Goal: Task Accomplishment & Management: Complete application form

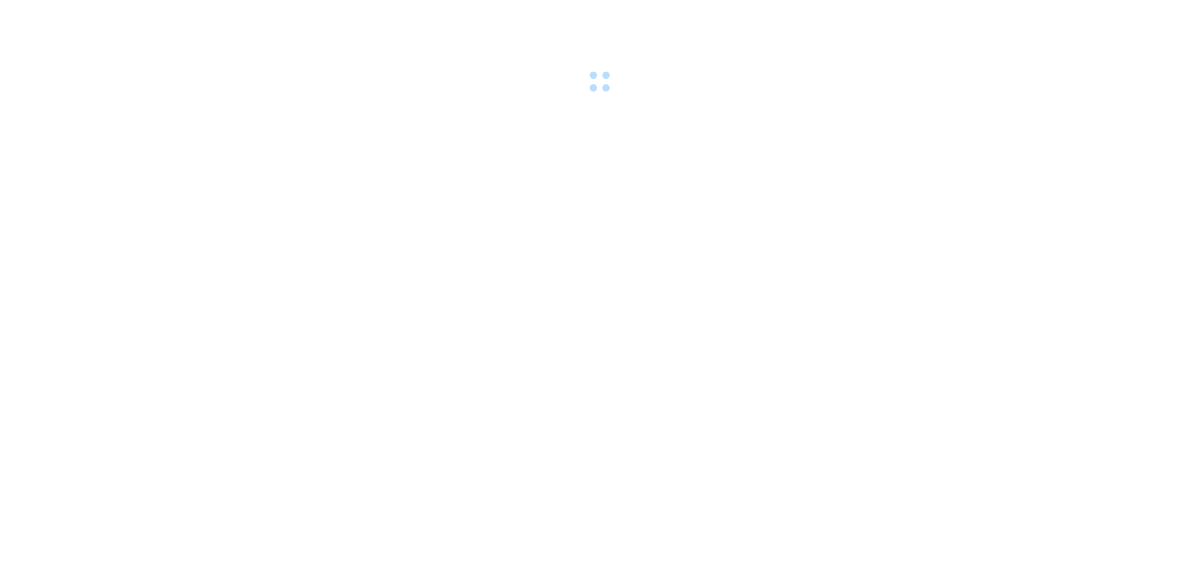
click at [784, 125] on body at bounding box center [599, 281] width 1199 height 563
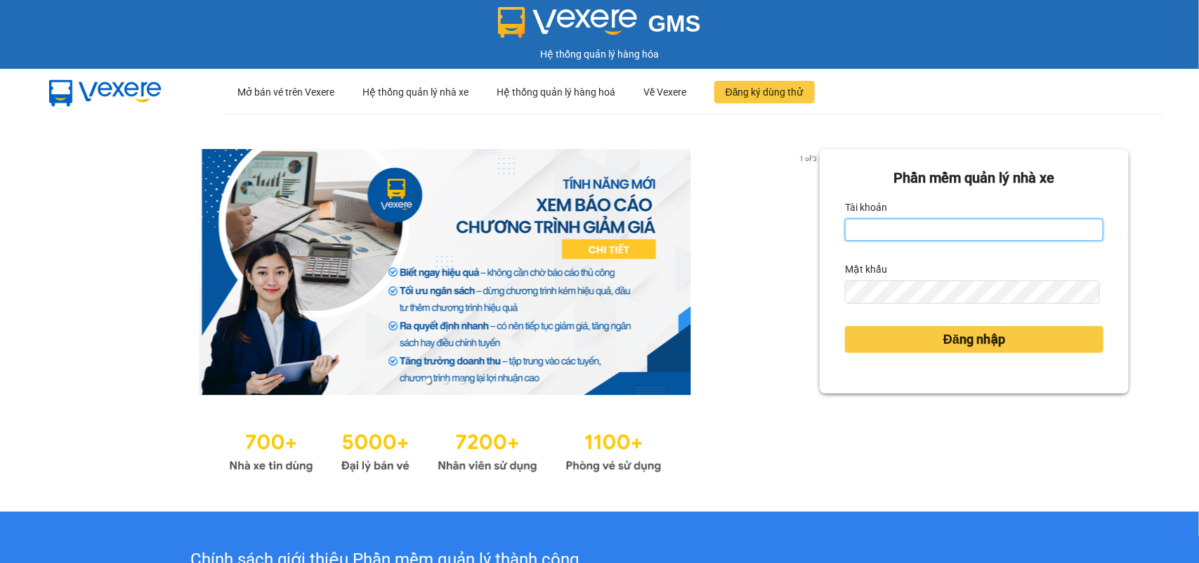
click at [915, 230] on input "Tài khoản" at bounding box center [974, 230] width 259 height 22
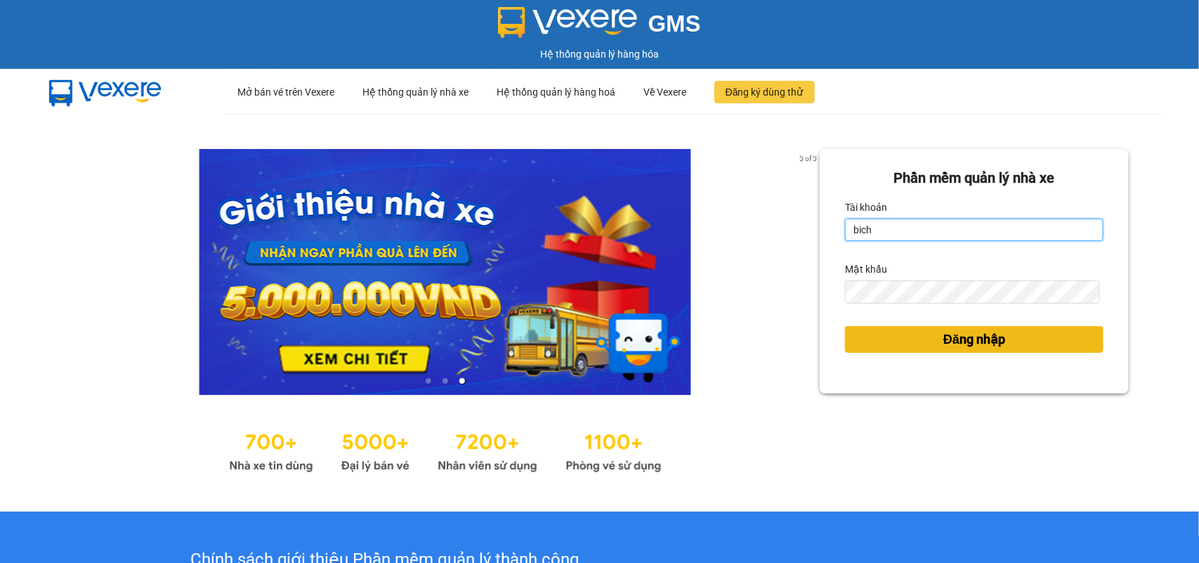
type input "bichdung88sg.phuongnam"
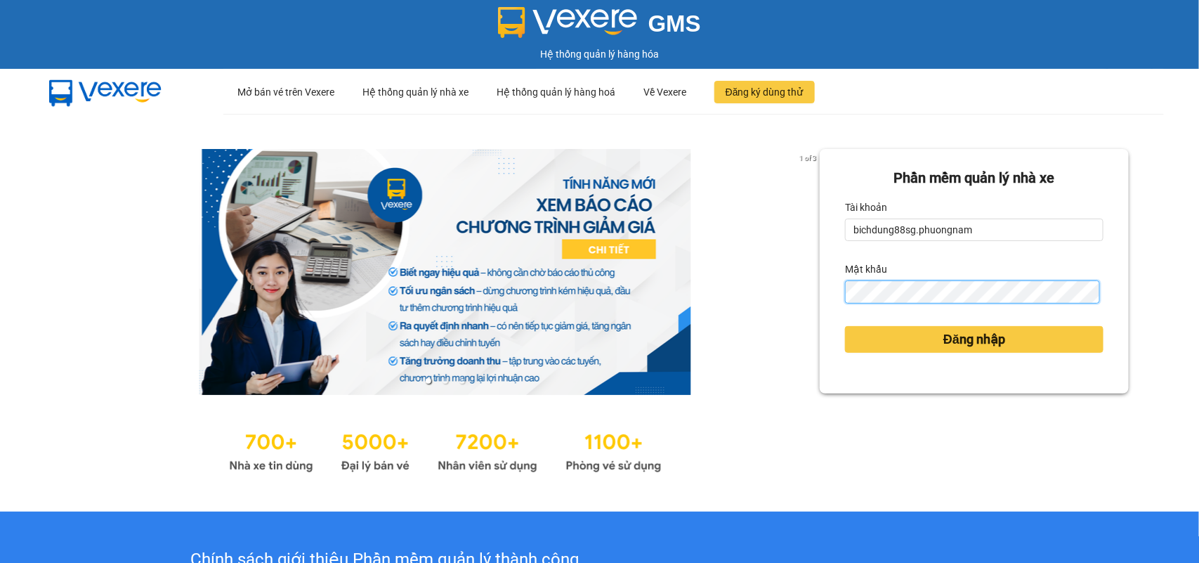
click at [845, 326] on button "Đăng nhập" at bounding box center [974, 339] width 259 height 27
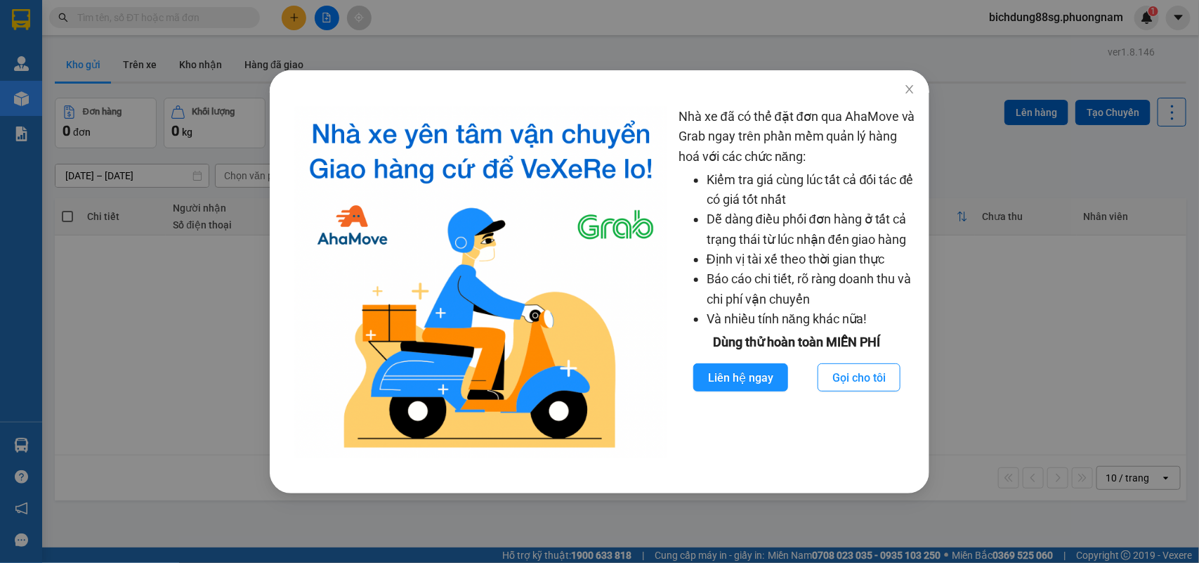
click at [1052, 126] on div "Nhà xe đã có thể đặt đơn qua AhaMove và Grab ngay trên phần mềm quản lý hàng ho…" at bounding box center [599, 281] width 1199 height 563
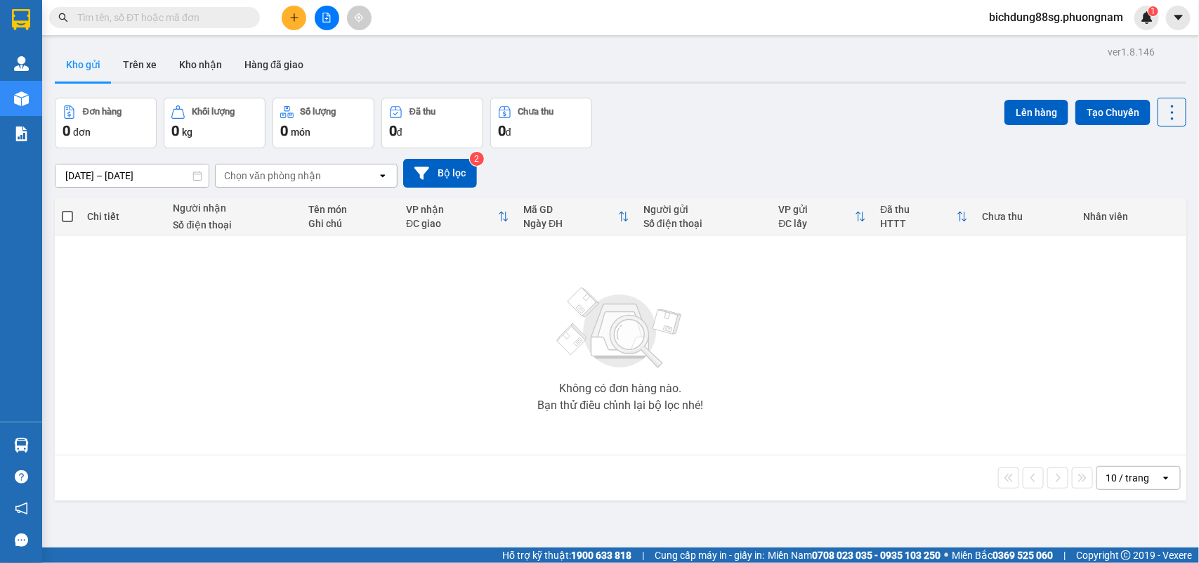
click at [166, 34] on div "Kết quả tìm kiếm ( 0 ) Bộ lọc No Data bichdung88sg.phuongnam 1" at bounding box center [599, 17] width 1199 height 35
click at [183, 20] on input "text" at bounding box center [160, 17] width 166 height 15
drag, startPoint x: 311, startPoint y: 14, endPoint x: 304, endPoint y: 16, distance: 7.3
click at [304, 16] on div at bounding box center [326, 18] width 105 height 25
click at [301, 18] on button at bounding box center [294, 18] width 25 height 25
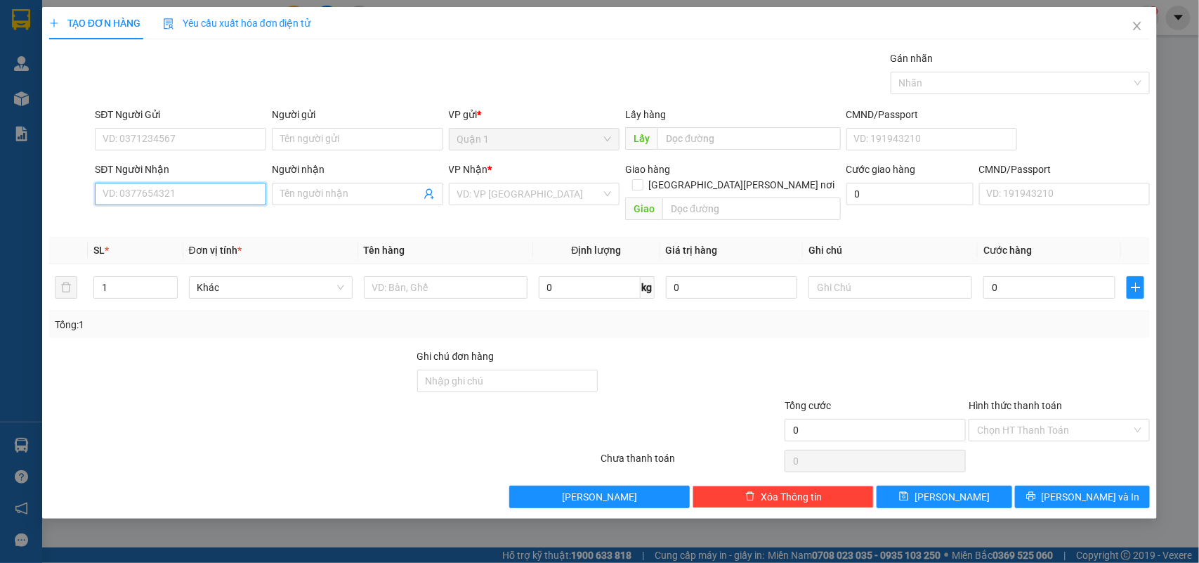
click at [153, 193] on input "SĐT Người Nhận" at bounding box center [180, 194] width 171 height 22
click at [179, 212] on div "0905881191 - KHOA" at bounding box center [180, 222] width 171 height 22
type input "0905881191"
type input "KHOA"
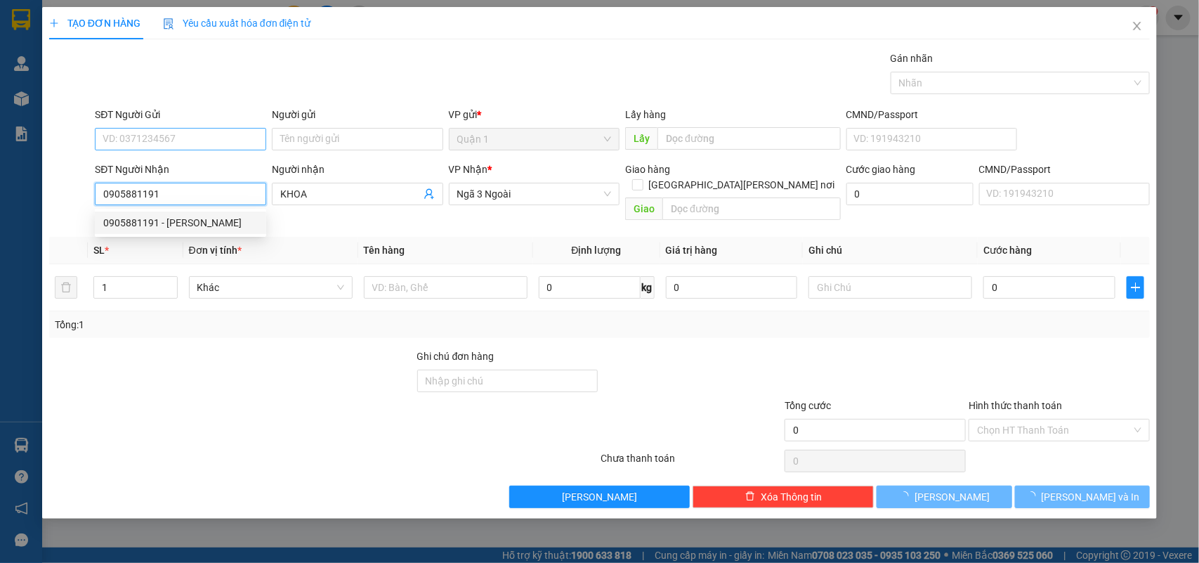
type input "0905881191"
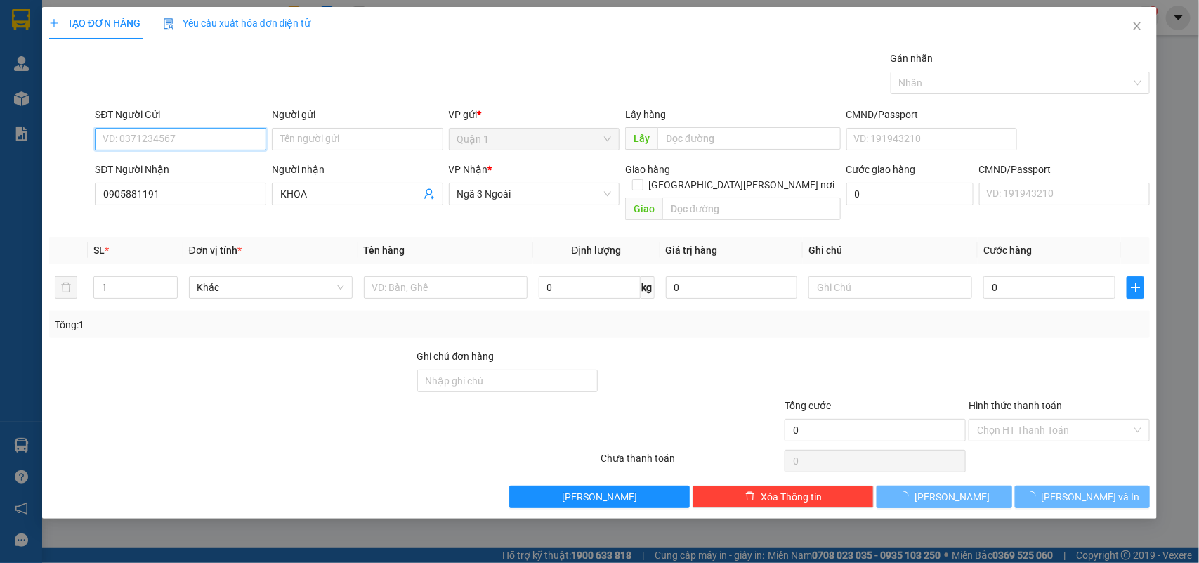
click at [209, 139] on input "SĐT Người Gửi" at bounding box center [180, 139] width 171 height 22
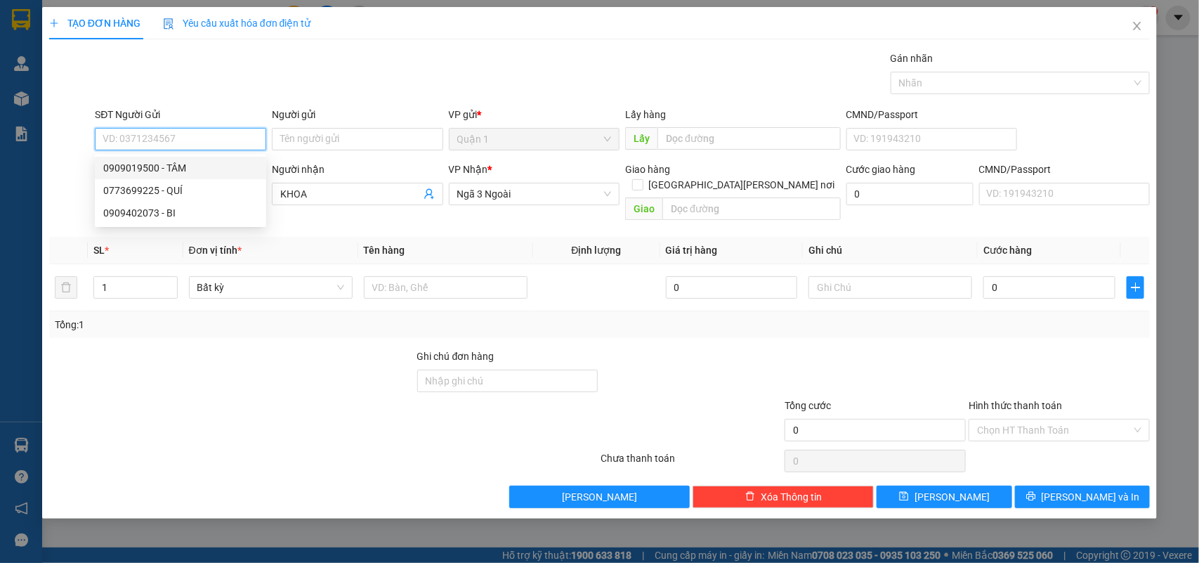
click at [199, 164] on div "0909019500 - TÂM" at bounding box center [180, 167] width 155 height 15
type input "0909019500"
type input "TÂM"
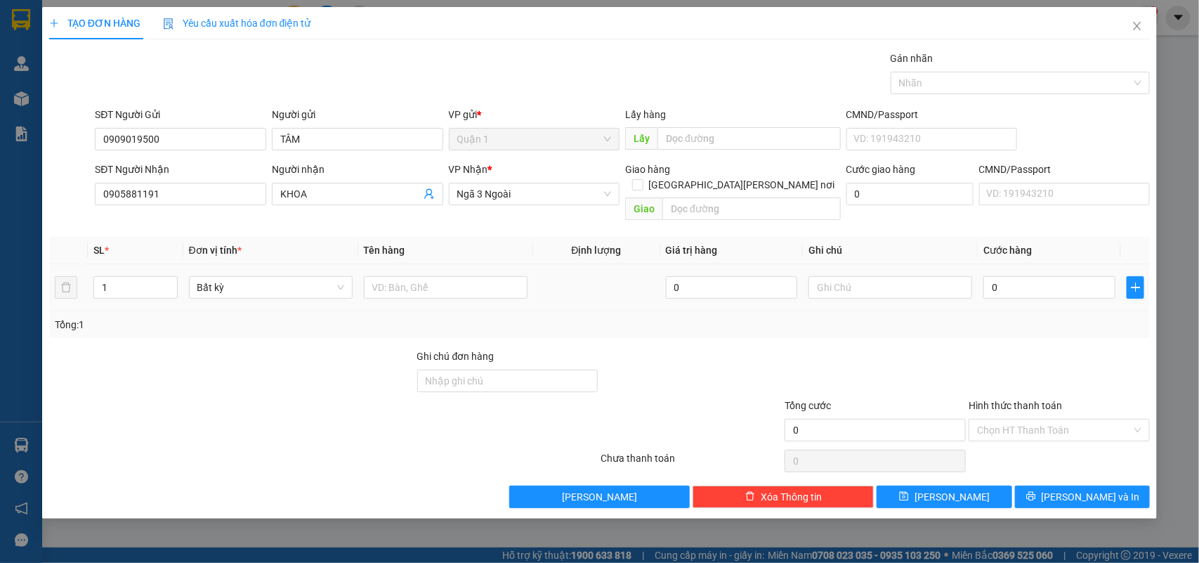
click at [388, 289] on td at bounding box center [445, 287] width 175 height 47
click at [391, 279] on input "text" at bounding box center [446, 287] width 164 height 22
type input "1tg"
click at [882, 276] on input "text" at bounding box center [891, 287] width 164 height 22
type input "20"
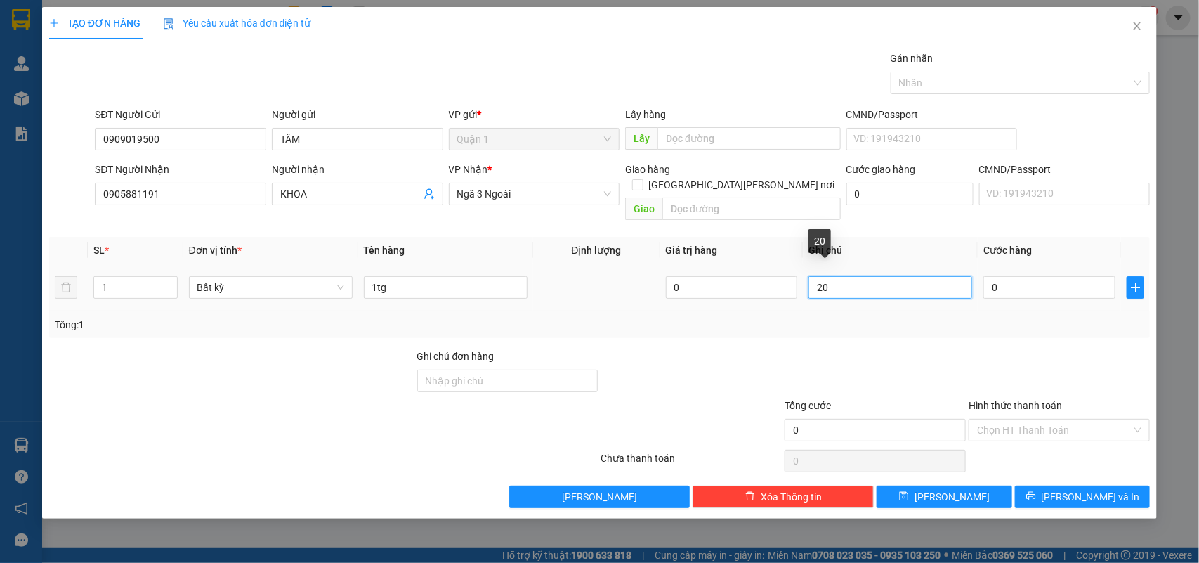
click at [852, 276] on input "20" at bounding box center [891, 287] width 164 height 22
click at [1005, 276] on input "0" at bounding box center [1050, 287] width 132 height 22
type input "2"
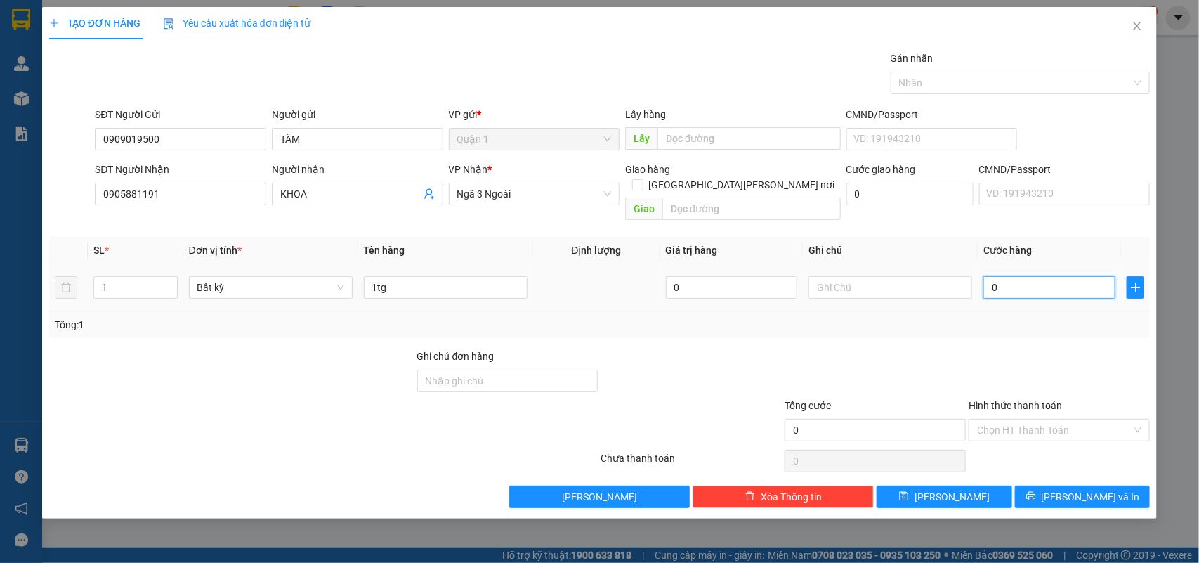
type input "2"
type input "20"
type input "20.000"
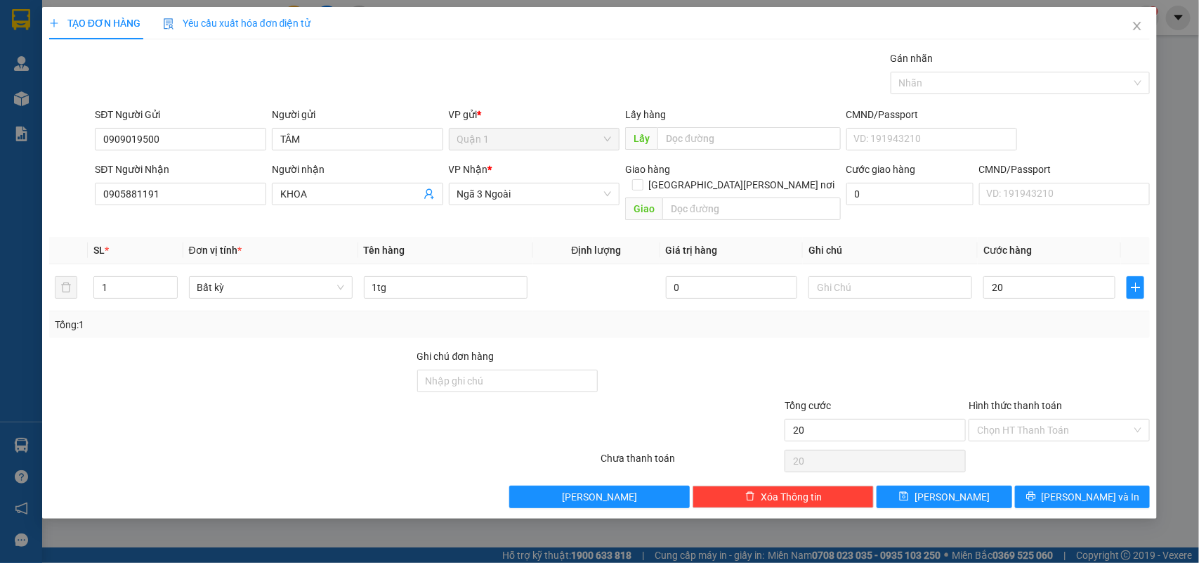
type input "20.000"
drag, startPoint x: 1036, startPoint y: 400, endPoint x: 1029, endPoint y: 406, distance: 9.0
click at [1030, 406] on div "Hình thức thanh toán Chọn HT Thanh Toán" at bounding box center [1059, 422] width 181 height 49
click at [1029, 419] on input "Hình thức thanh toán" at bounding box center [1054, 429] width 155 height 21
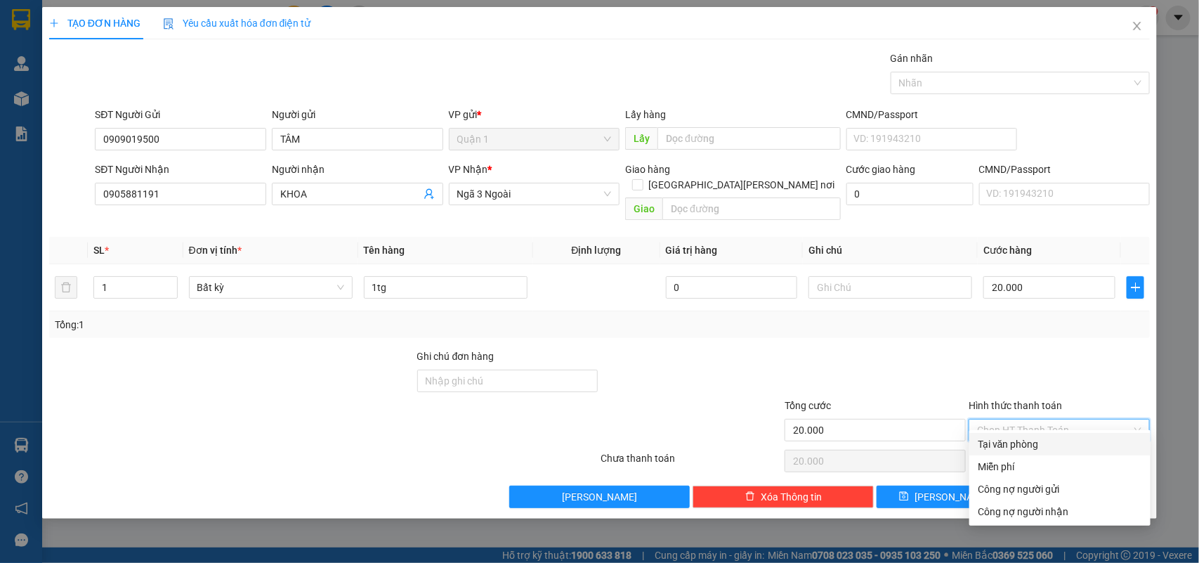
click at [1027, 434] on div "Tại văn phòng" at bounding box center [1060, 444] width 181 height 22
type input "0"
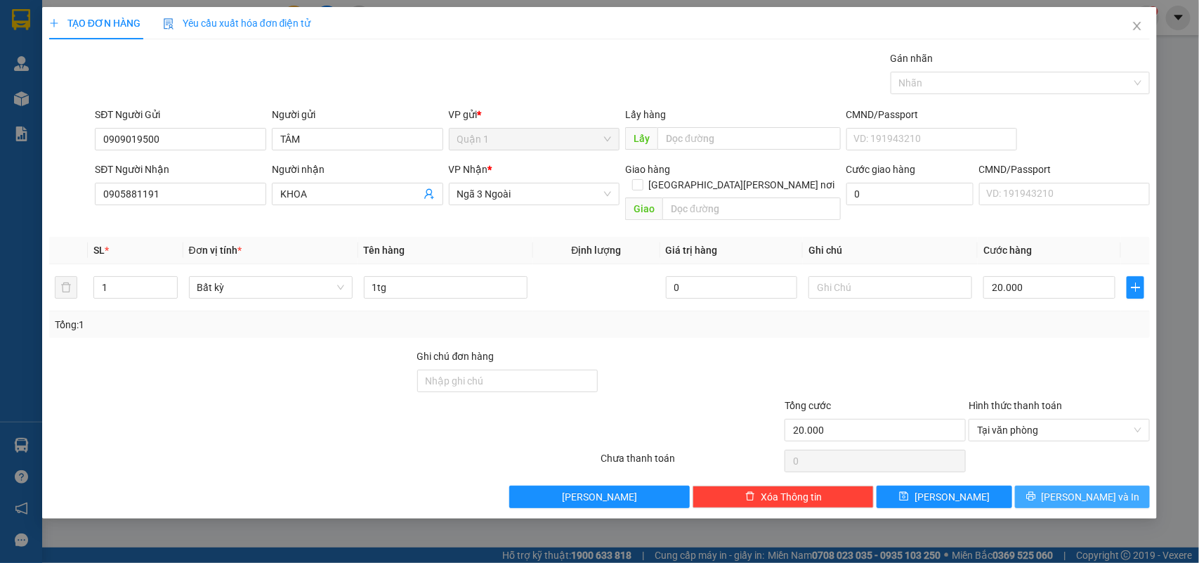
click at [1069, 485] on button "Lưu và In" at bounding box center [1082, 496] width 135 height 22
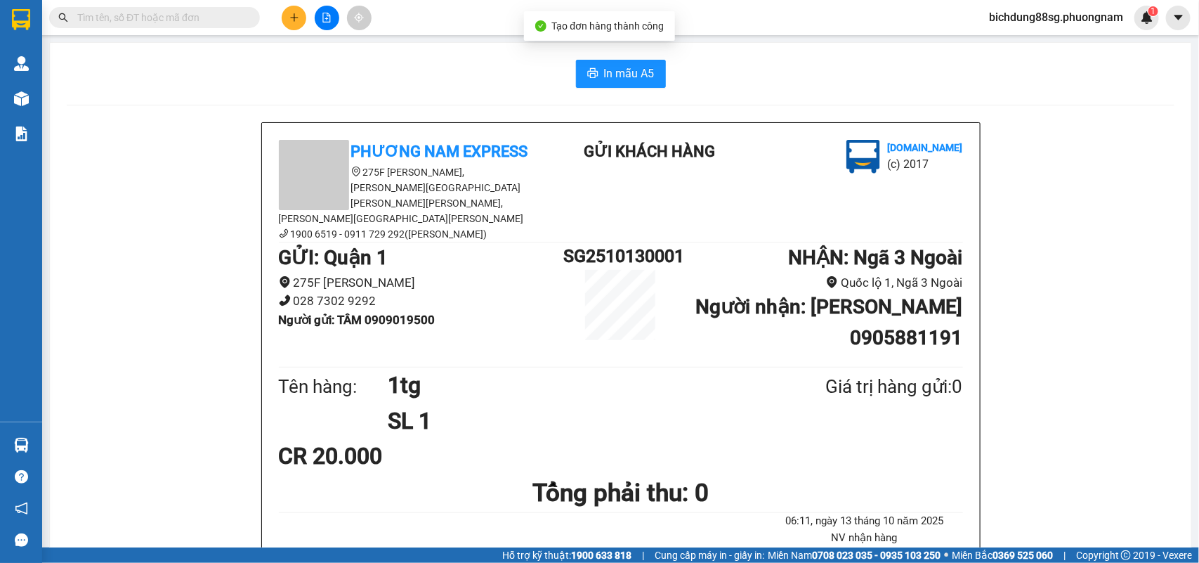
click at [620, 75] on span "In mẫu A5" at bounding box center [629, 74] width 51 height 18
click at [111, 22] on input "text" at bounding box center [160, 17] width 166 height 15
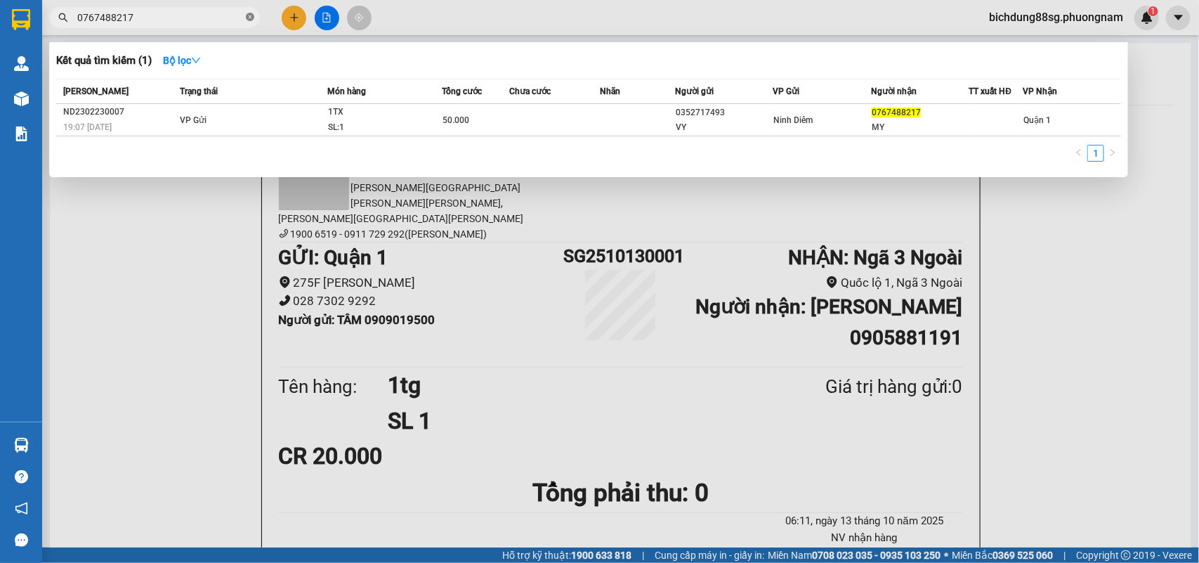
type input "0767488217"
click at [254, 22] on span "0767488217" at bounding box center [154, 17] width 211 height 21
click at [251, 22] on span at bounding box center [250, 17] width 8 height 13
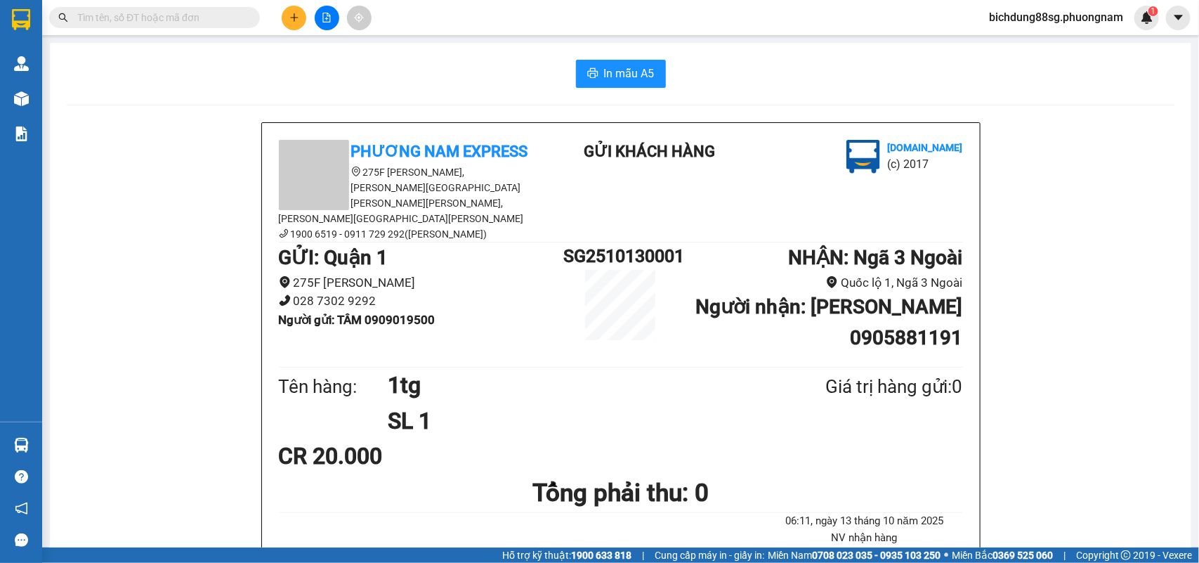
click at [164, 12] on input "text" at bounding box center [160, 17] width 166 height 15
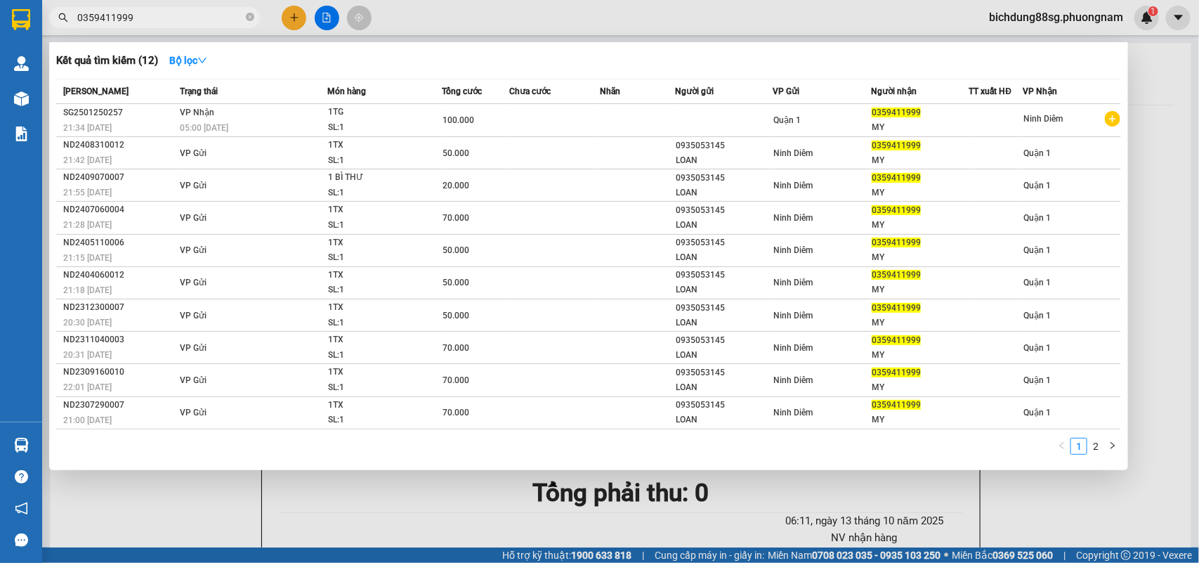
click at [143, 15] on input "0359411999" at bounding box center [160, 17] width 166 height 15
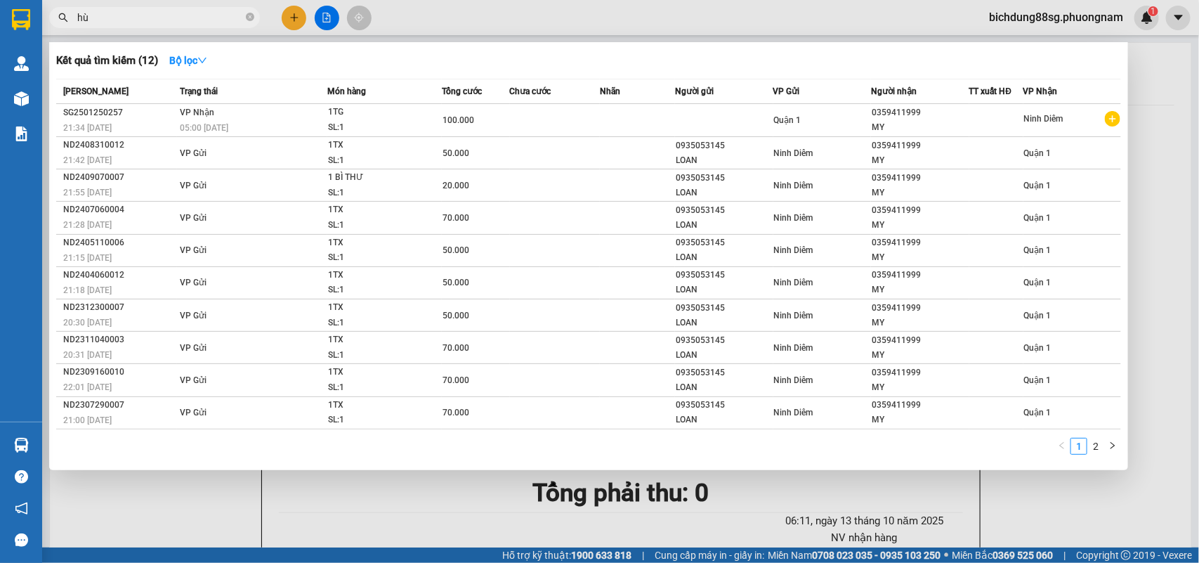
type input "h"
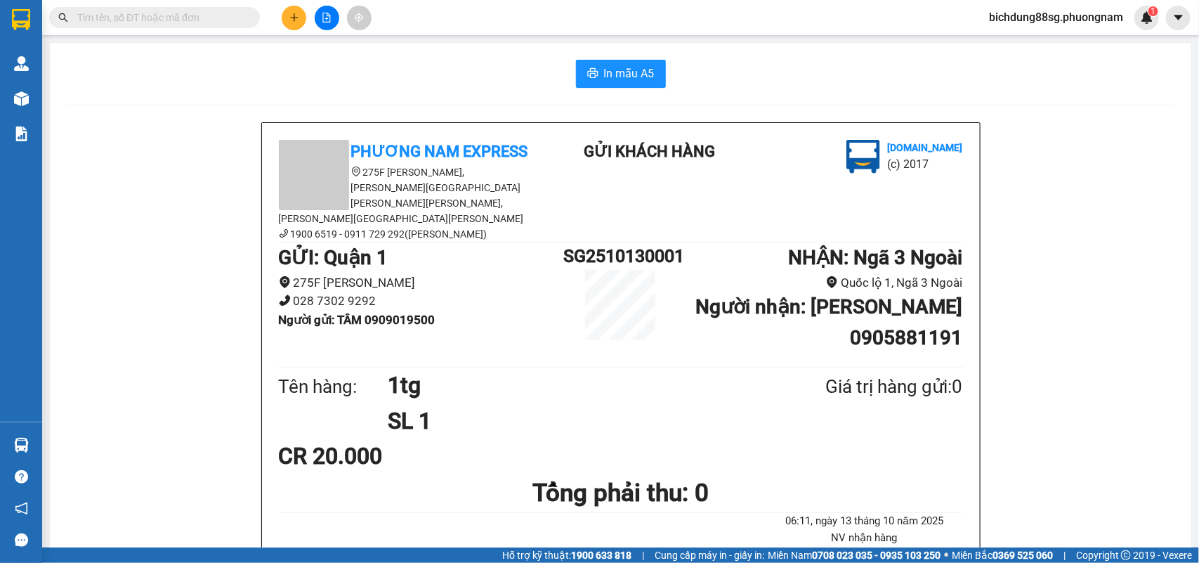
type input "G"
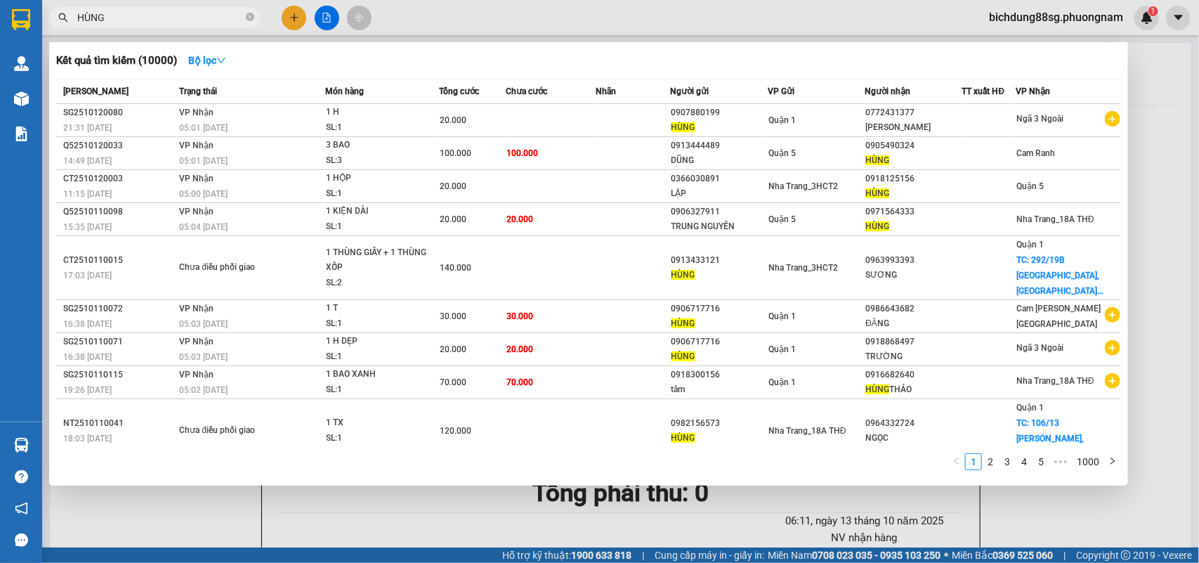
type input "HÙNG"
click at [255, 18] on span "HÙNG" at bounding box center [154, 17] width 211 height 21
click at [255, 15] on span "HÙNG" at bounding box center [154, 17] width 211 height 21
click at [249, 13] on icon "close-circle" at bounding box center [250, 17] width 8 height 8
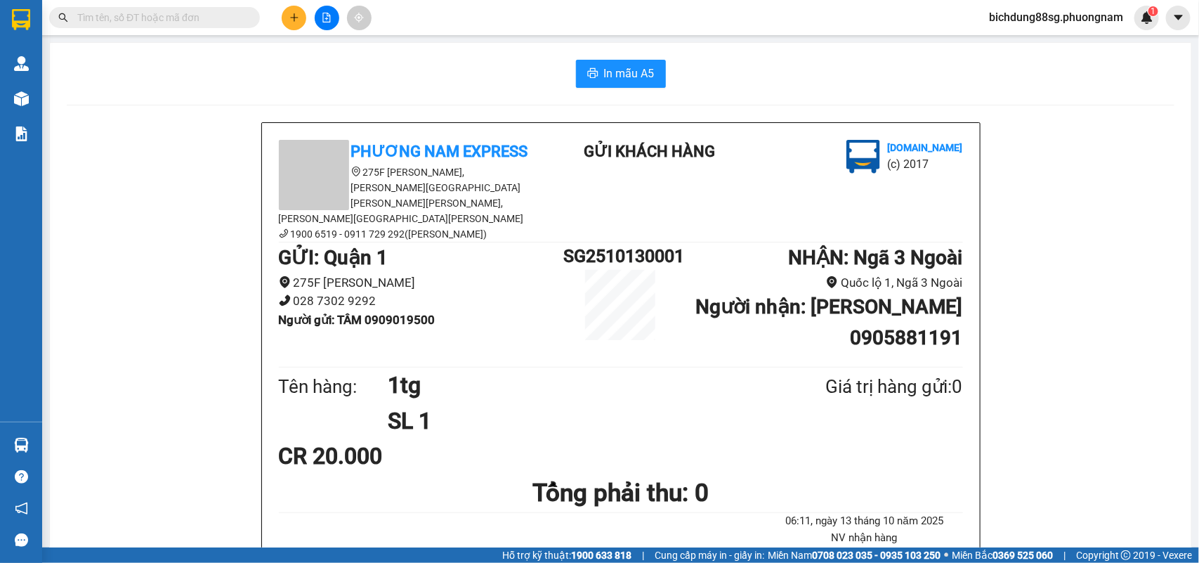
click at [110, 8] on span at bounding box center [154, 17] width 211 height 21
click at [110, 11] on input "text" at bounding box center [160, 17] width 166 height 15
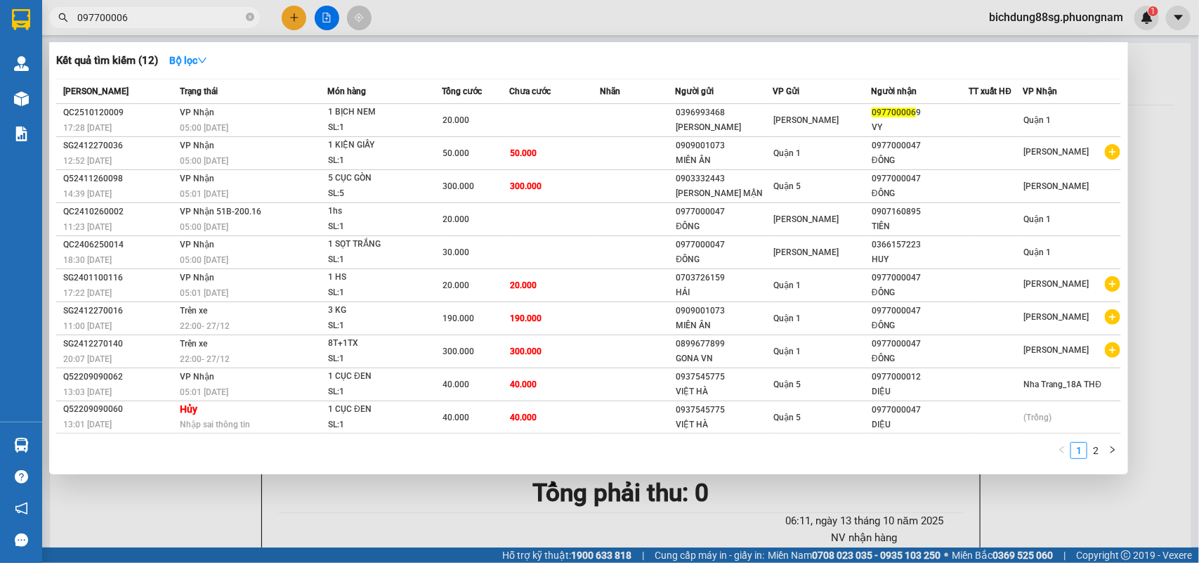
type input "0977000069"
